Goal: Information Seeking & Learning: Learn about a topic

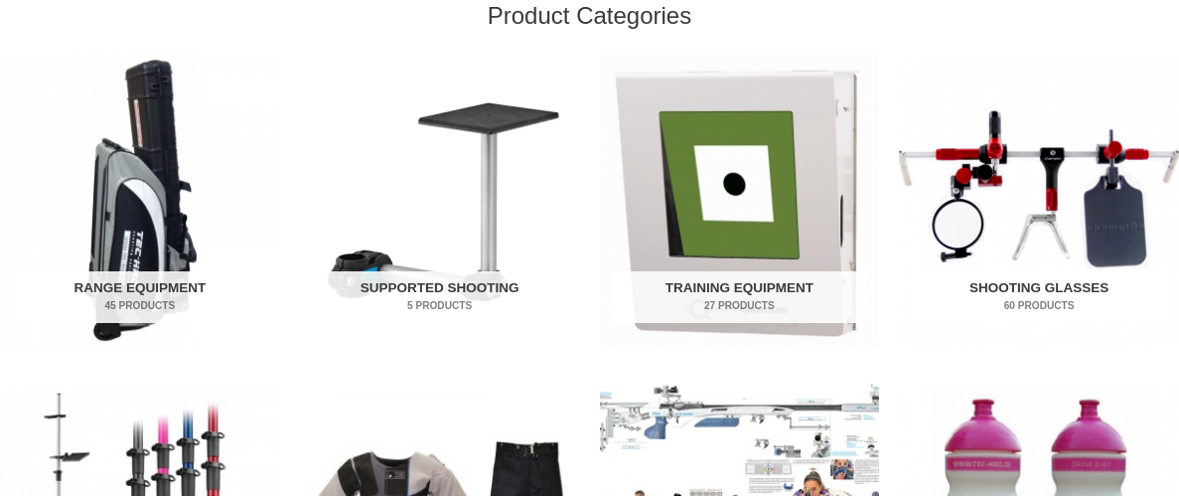
scroll to position [685, 0]
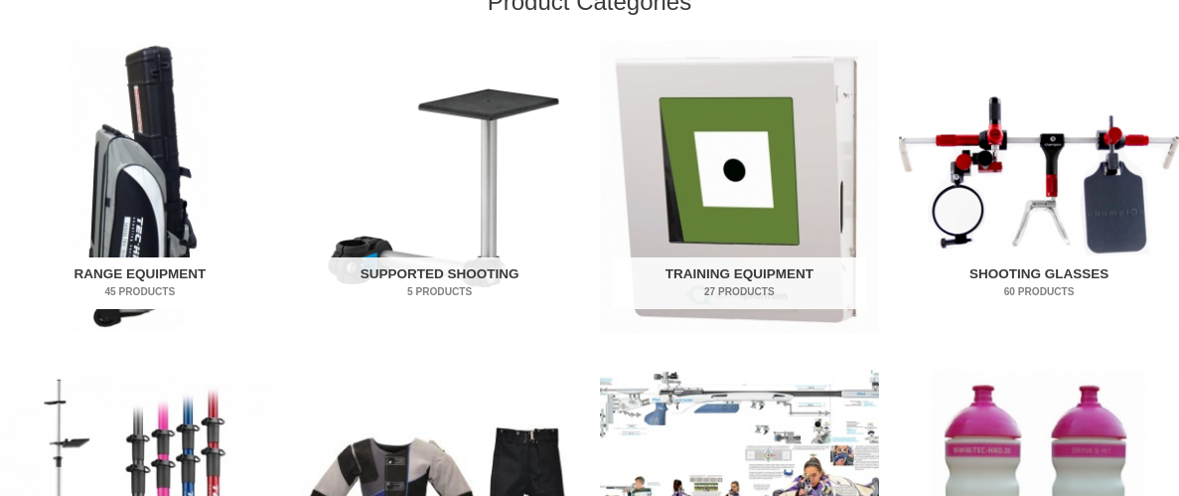
click at [120, 281] on h2 "Range Equipment 45 Products" at bounding box center [140, 283] width 253 height 52
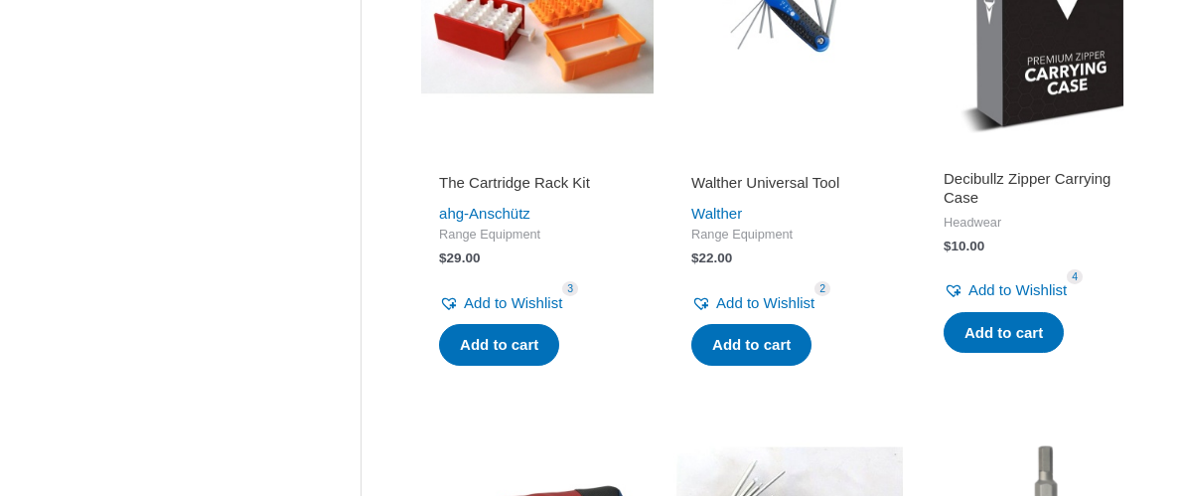
scroll to position [2287, 0]
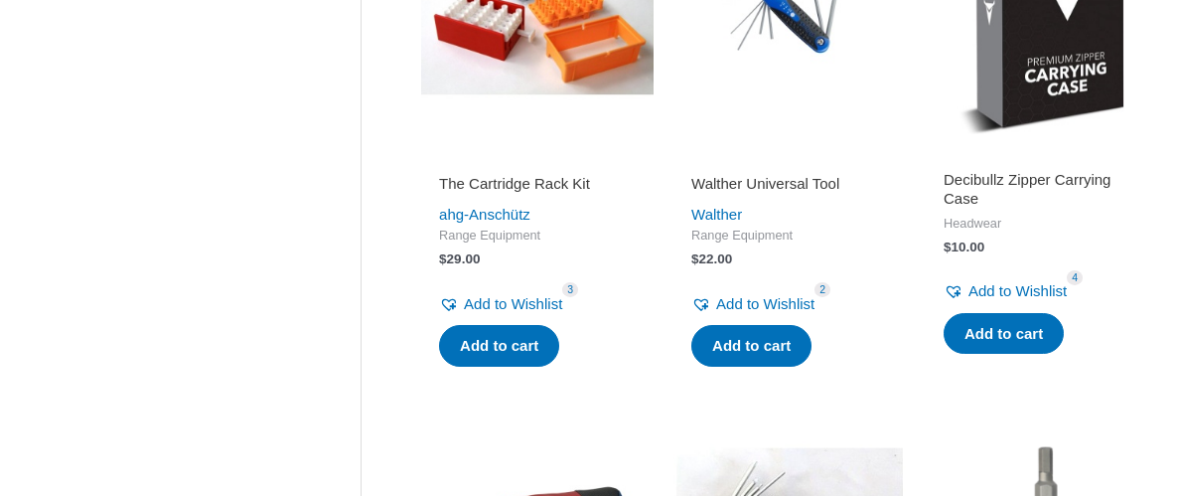
click at [1092, 170] on h2 "Decibullz Zipper Carrying Case" at bounding box center [1042, 189] width 197 height 39
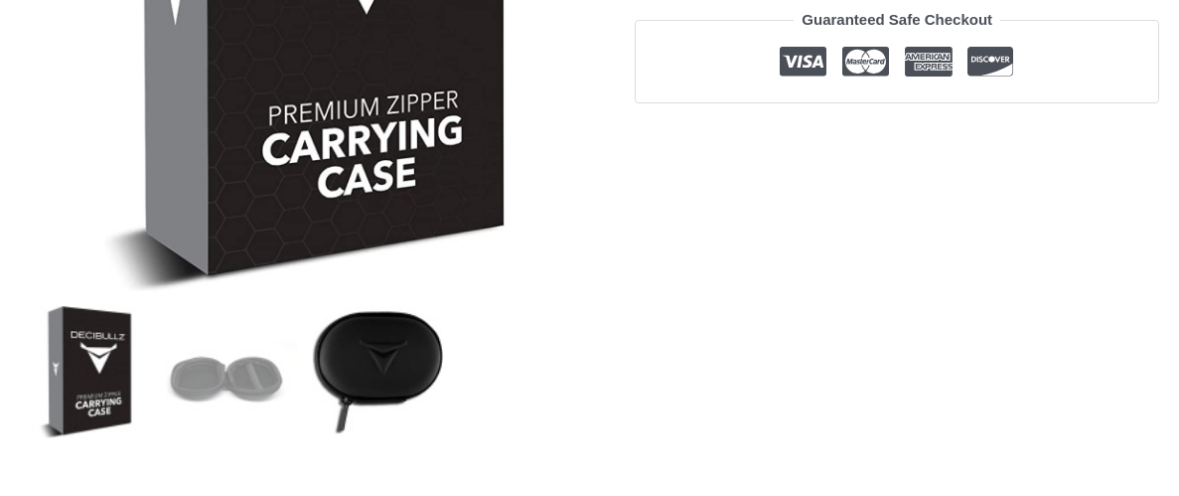
scroll to position [537, 0]
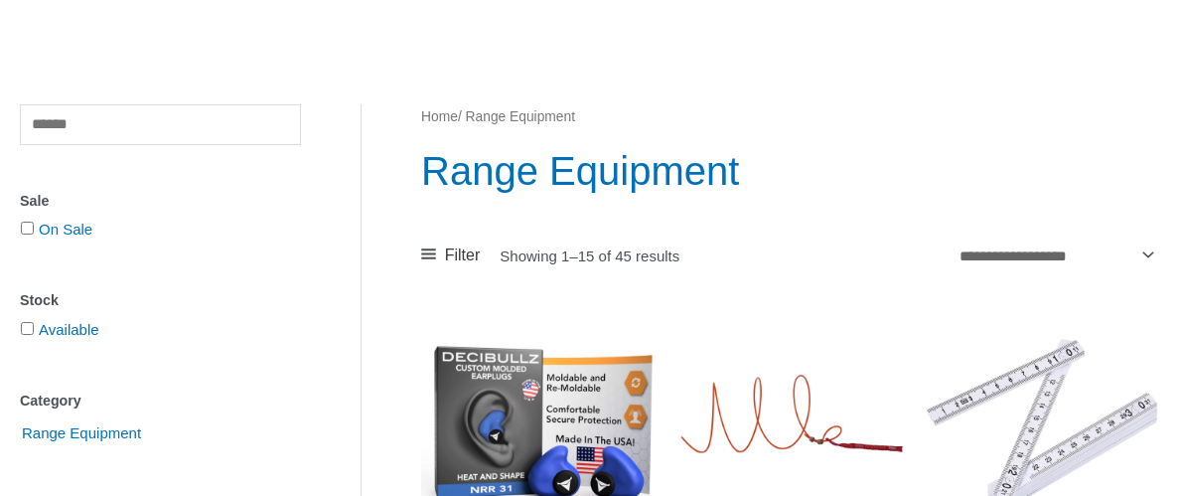
scroll to position [73, 0]
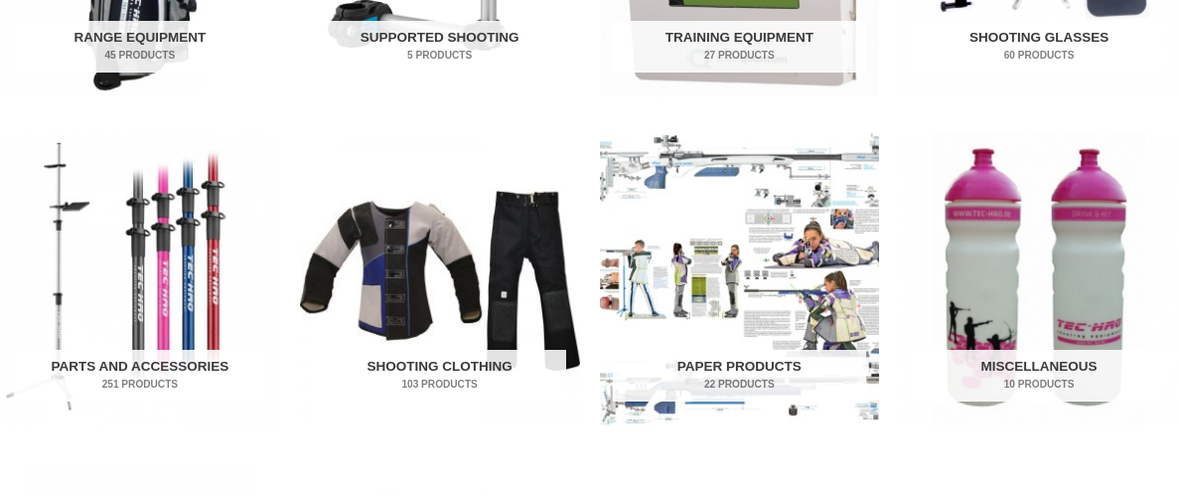
scroll to position [926, 0]
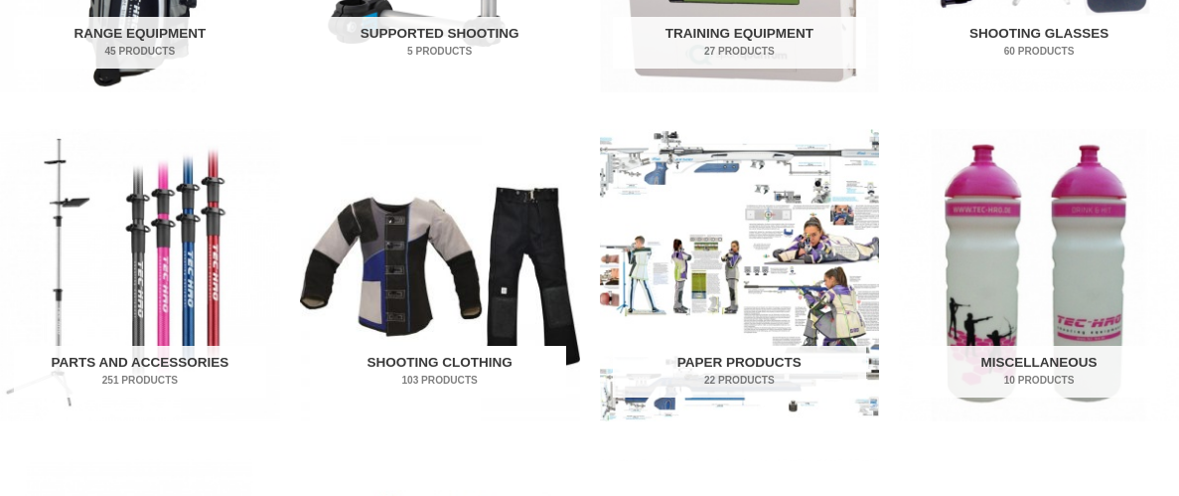
click at [445, 359] on h2 "Shooting Clothing 103 Products" at bounding box center [439, 372] width 253 height 52
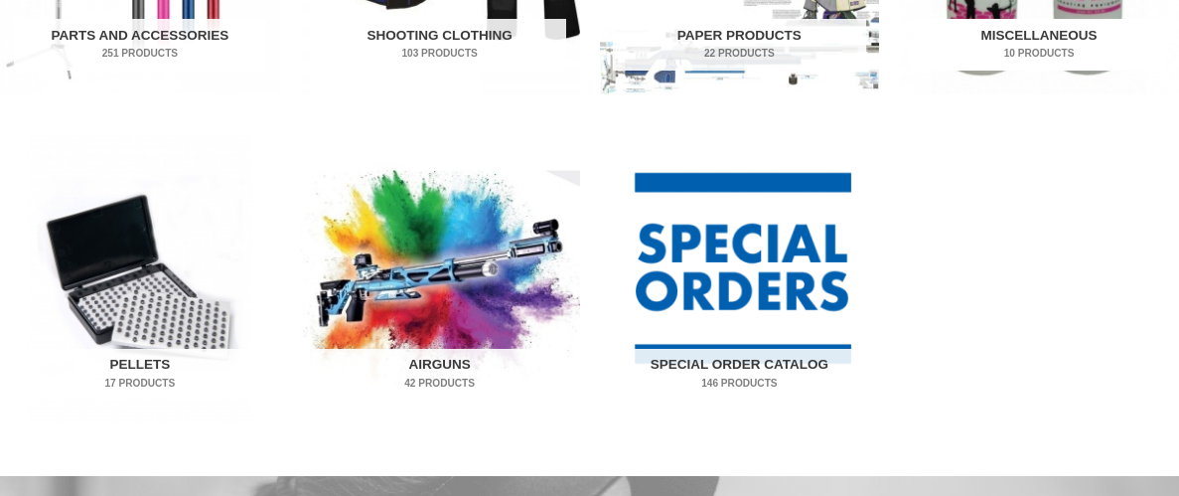
scroll to position [1260, 0]
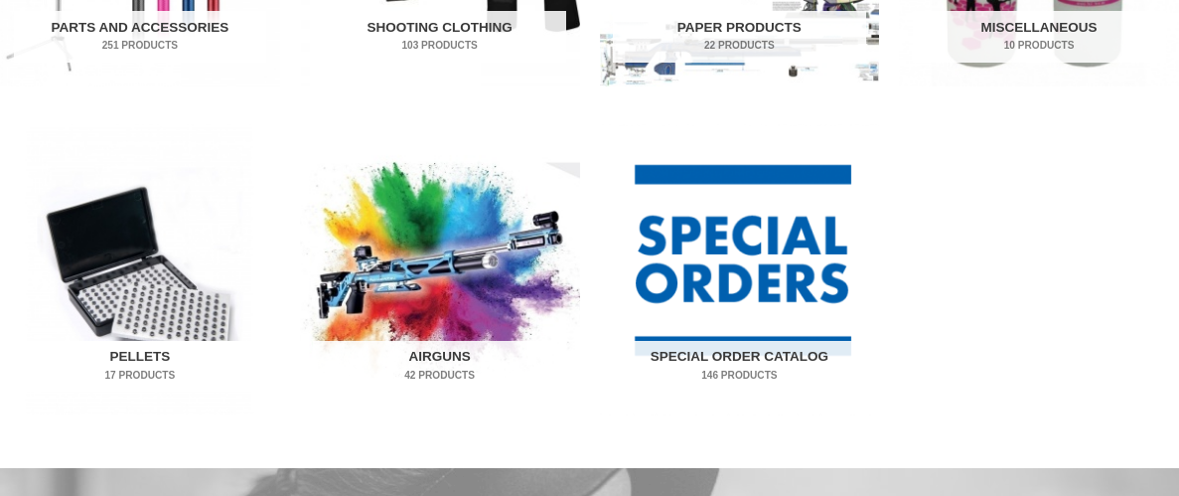
click at [125, 364] on h2 "Pellets 17 Products" at bounding box center [140, 367] width 253 height 52
click at [436, 353] on h2 "Airguns 42 Products" at bounding box center [439, 367] width 253 height 52
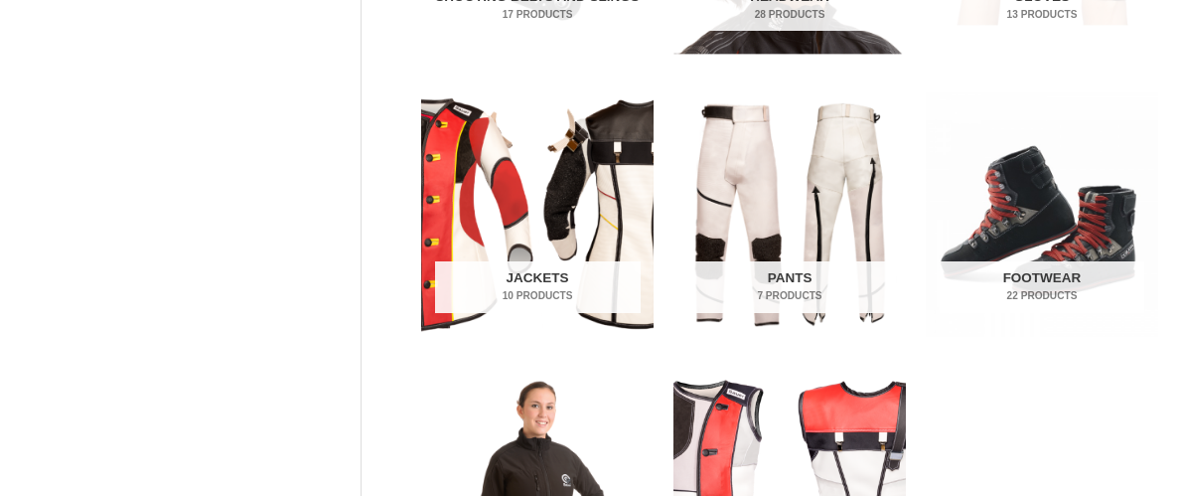
scroll to position [716, 0]
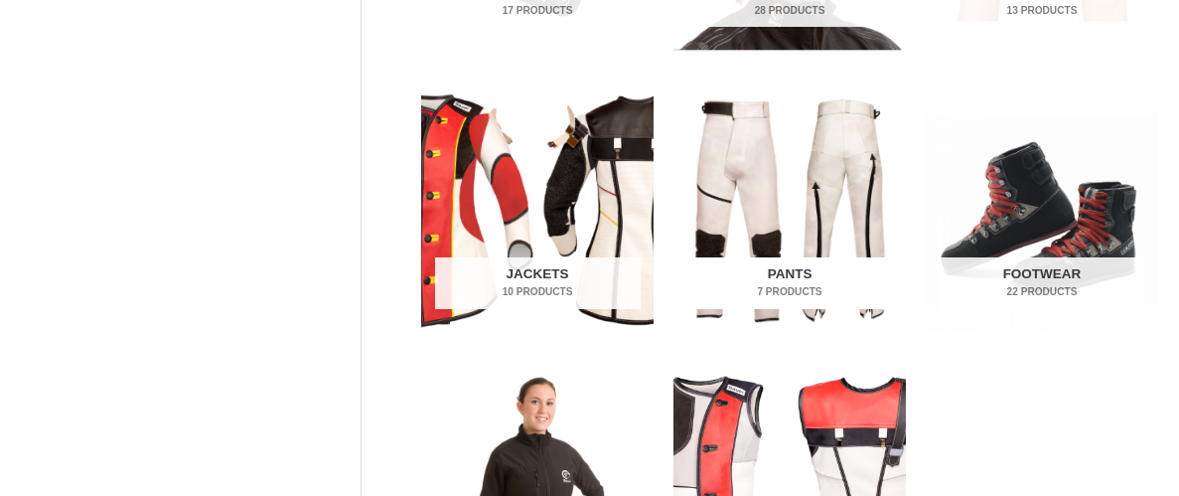
click at [804, 266] on h2 "Pants 7 Products" at bounding box center [790, 283] width 206 height 52
click at [1049, 274] on h2 "Footwear 22 Products" at bounding box center [1043, 283] width 206 height 52
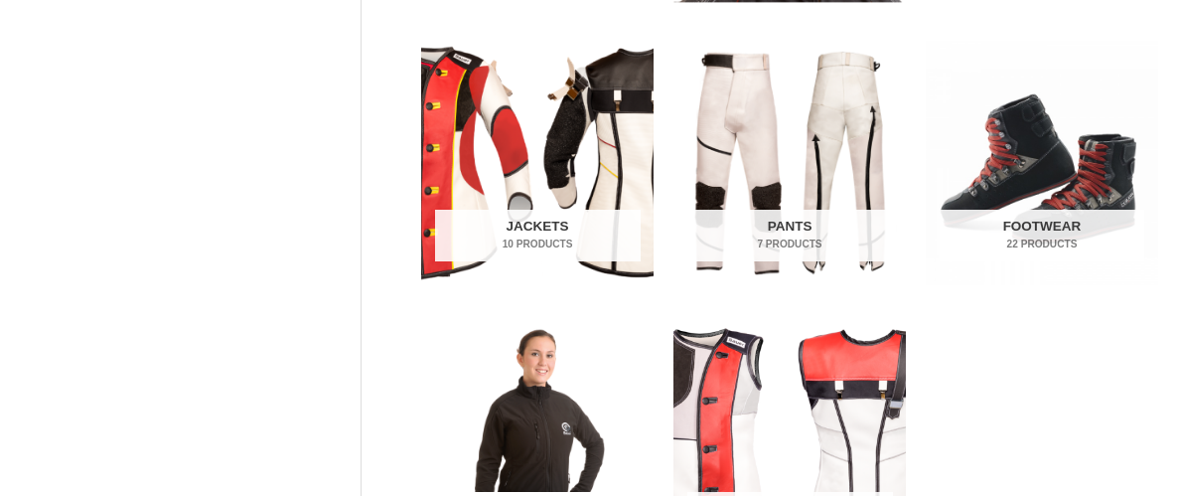
scroll to position [757, 0]
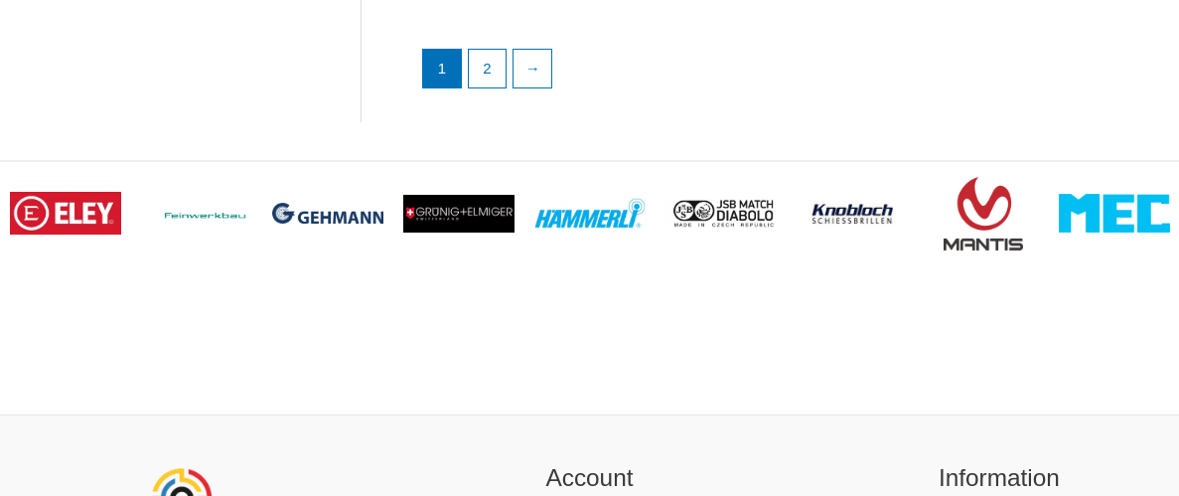
scroll to position [3207, 0]
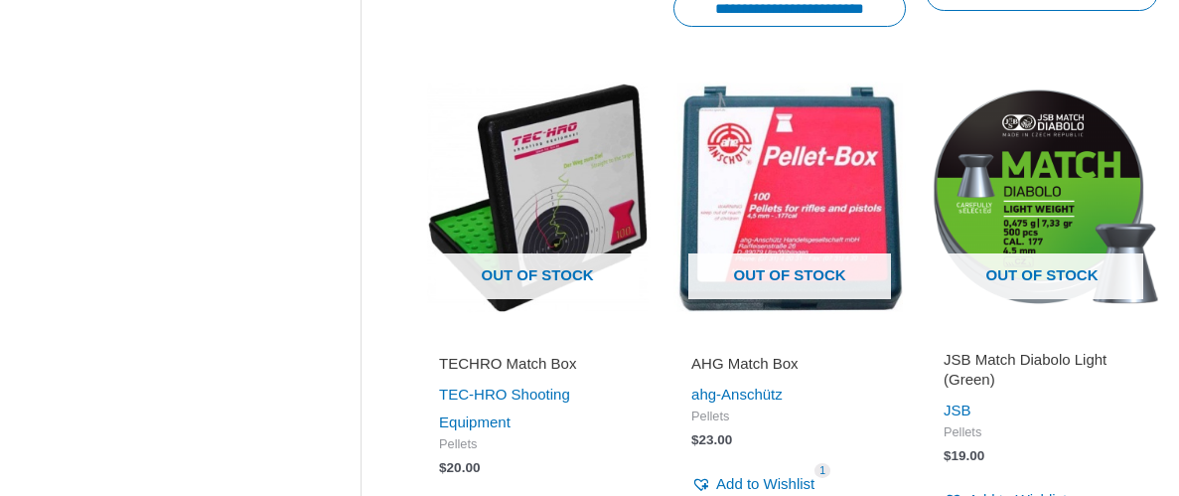
scroll to position [2641, 0]
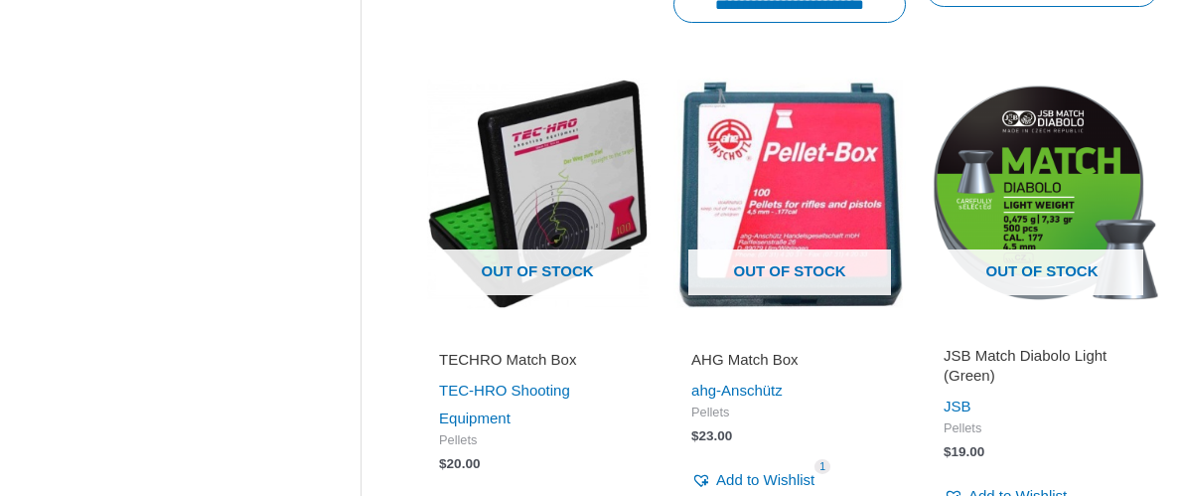
click at [475, 364] on h2 "TECHRO Match Box" at bounding box center [537, 360] width 197 height 20
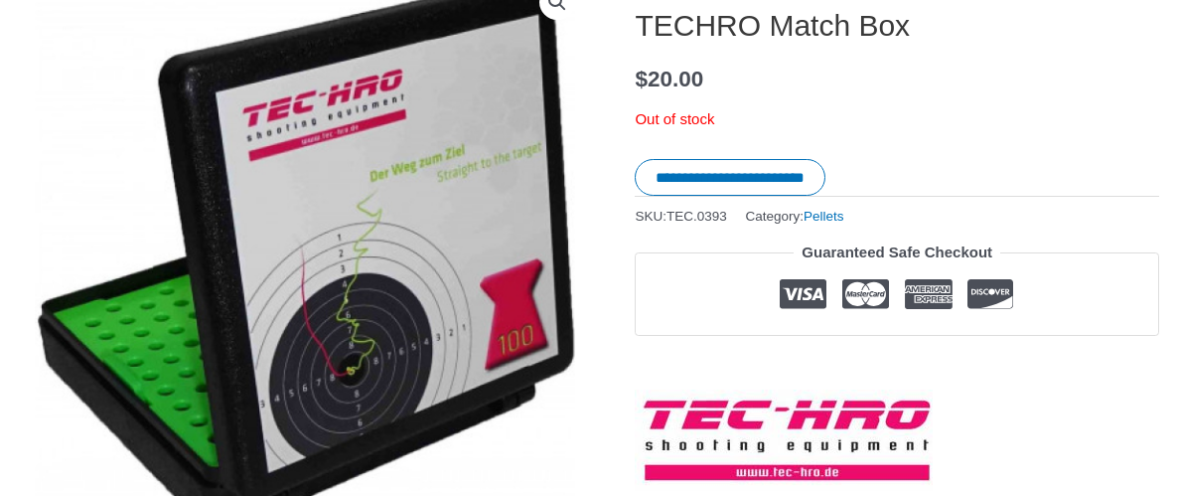
scroll to position [303, 0]
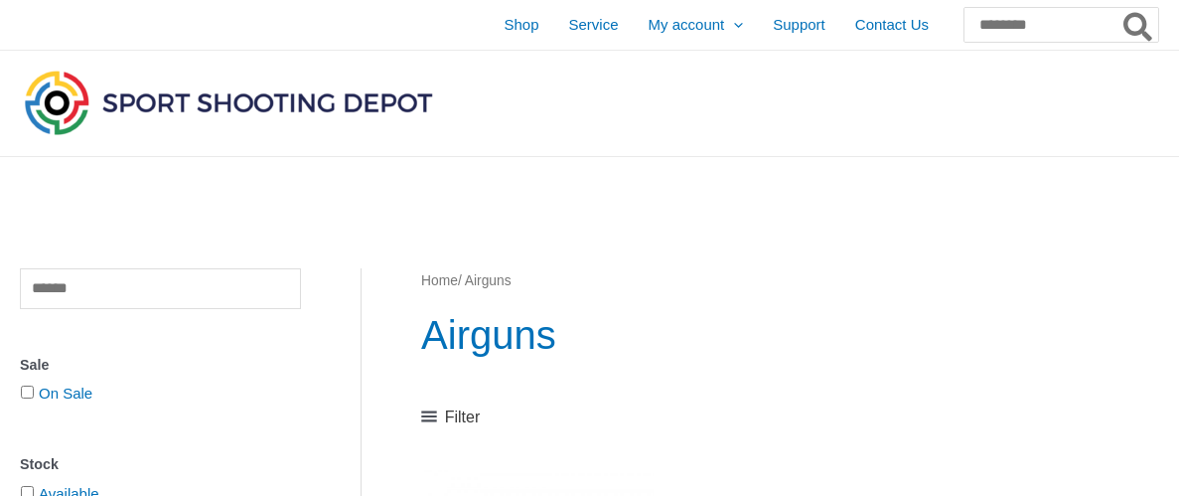
scroll to position [477, 0]
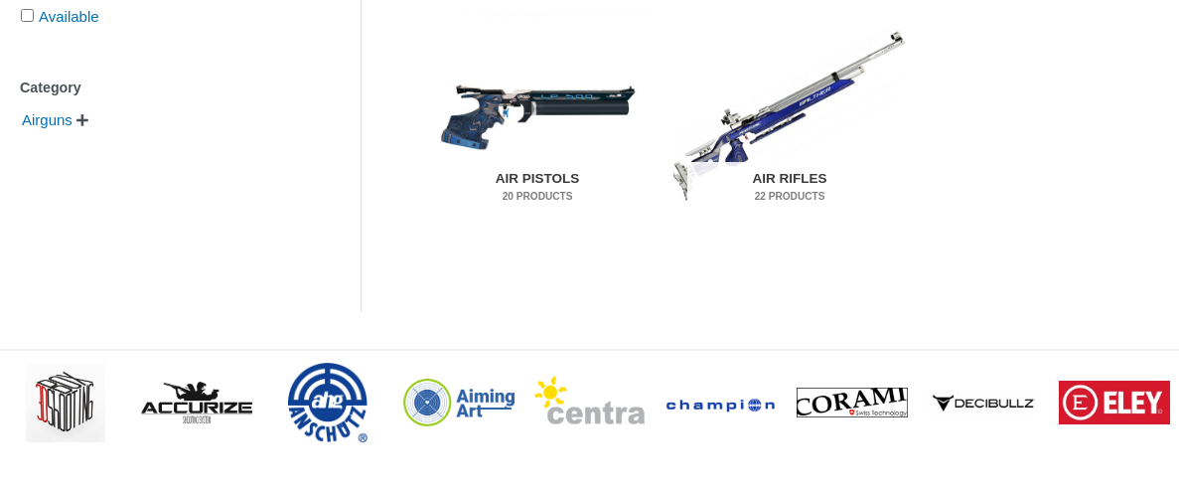
click at [554, 162] on h2 "Air Pistols 20 Products" at bounding box center [538, 188] width 206 height 52
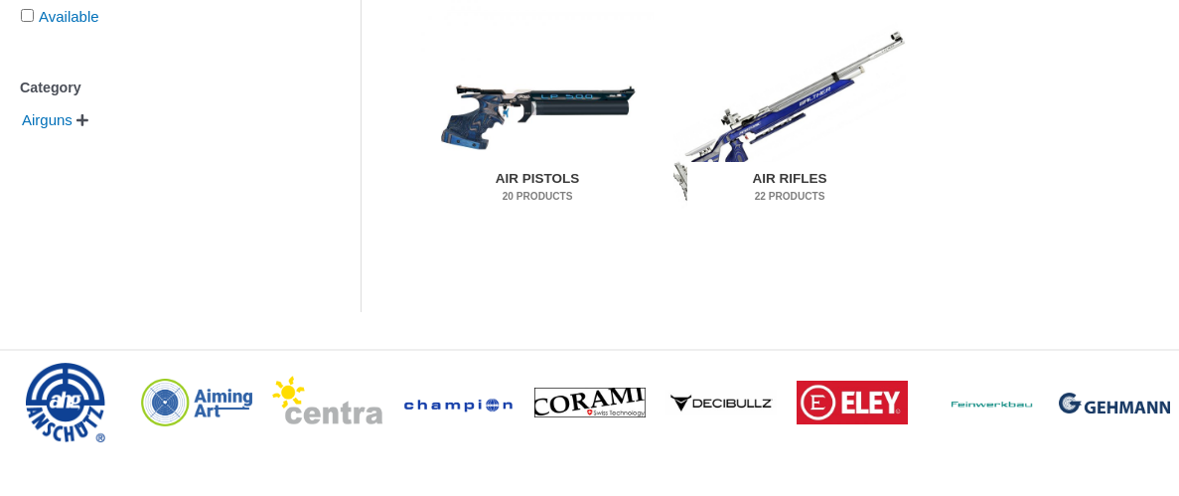
click at [769, 132] on img "Visit product category Air Rifles" at bounding box center [789, 115] width 232 height 244
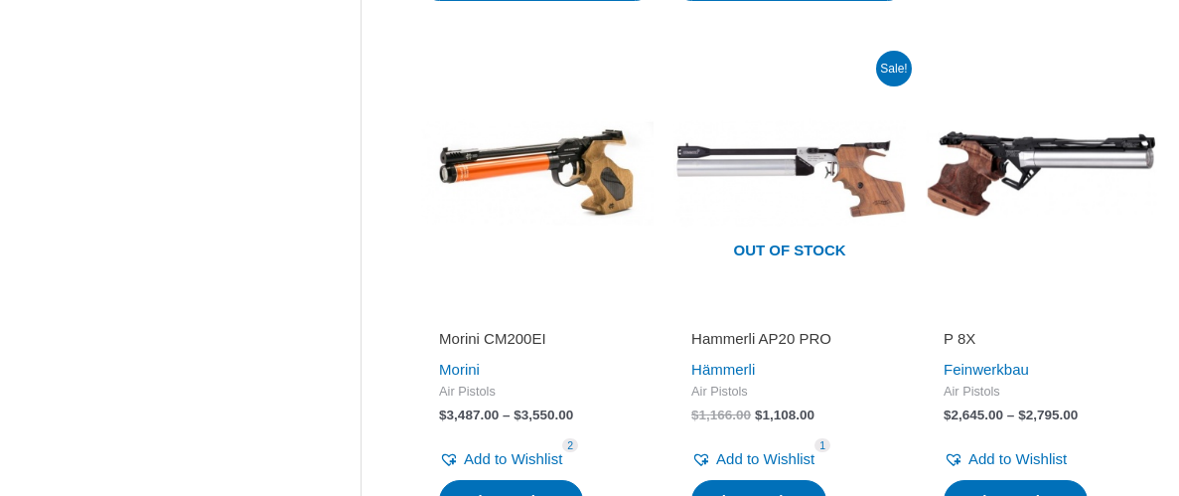
scroll to position [2193, 0]
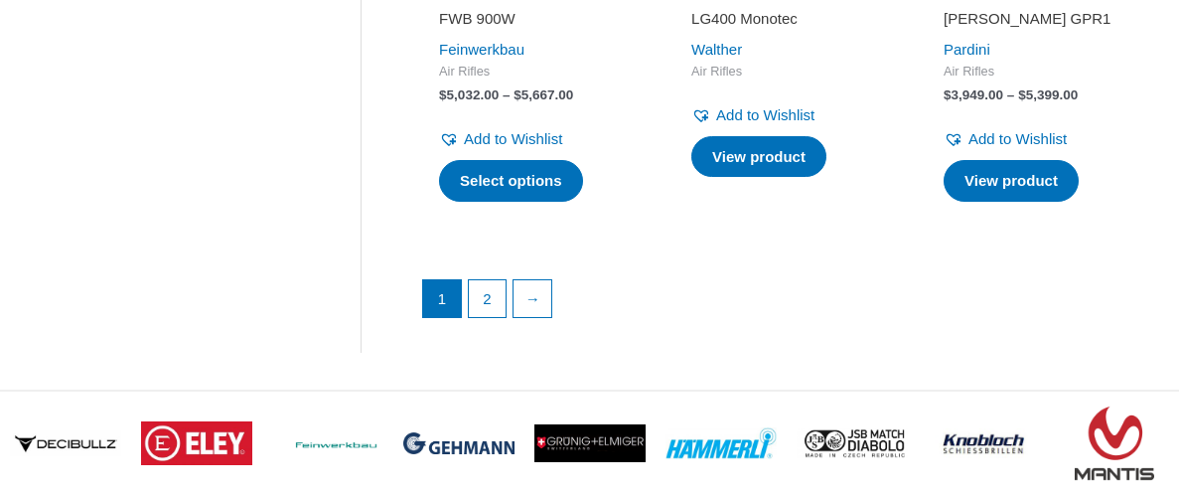
scroll to position [3068, 0]
